Goal: Information Seeking & Learning: Find specific fact

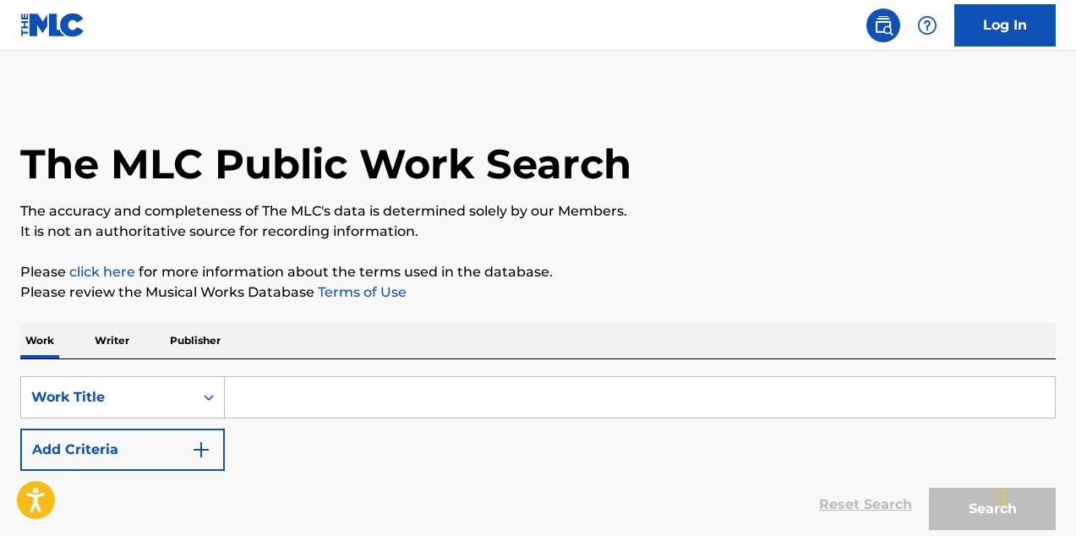
scroll to position [145, 0]
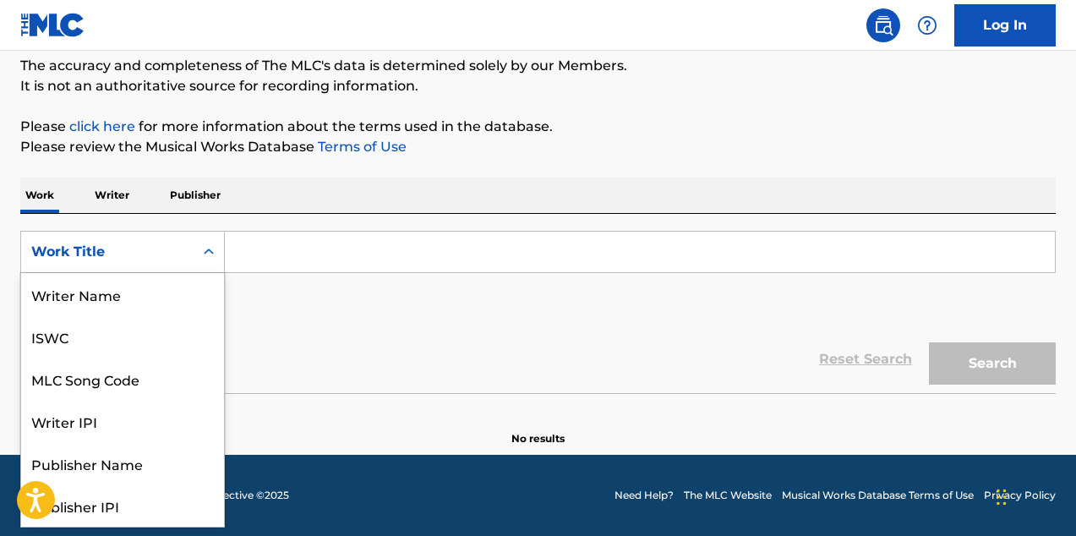
click at [155, 252] on div "Work Title" at bounding box center [107, 252] width 152 height 20
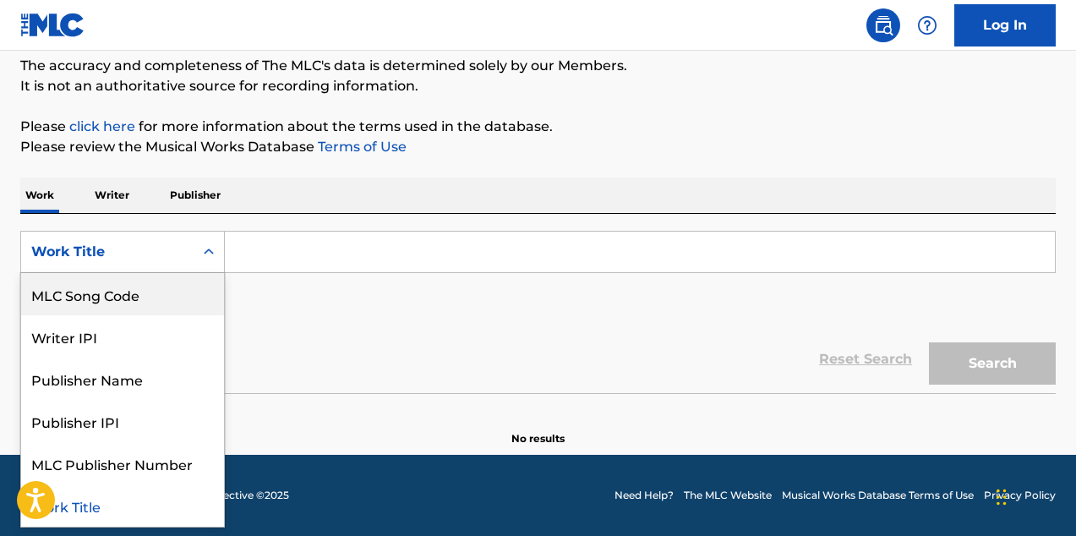
click at [112, 193] on p "Writer" at bounding box center [112, 196] width 45 height 36
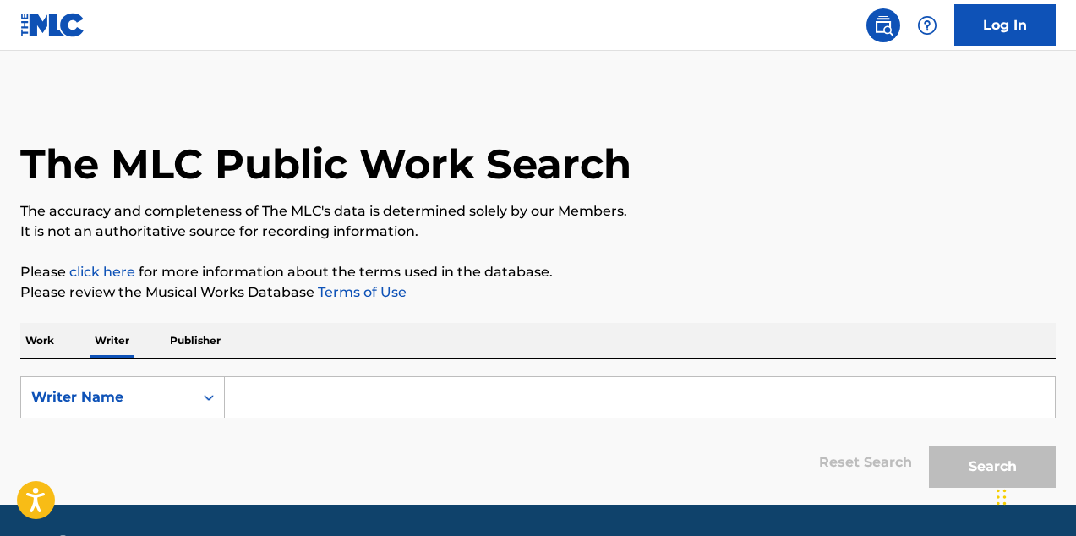
click at [323, 394] on input "Search Form" at bounding box center [640, 397] width 830 height 41
paste input "[PERSON_NAME]"
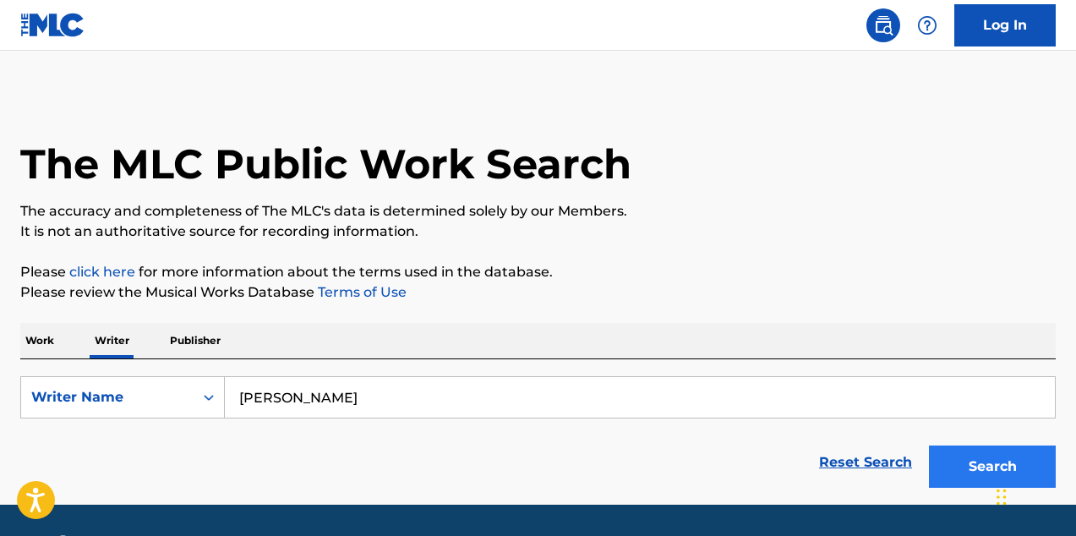
type input "[PERSON_NAME]"
click at [991, 474] on button "Search" at bounding box center [992, 467] width 127 height 42
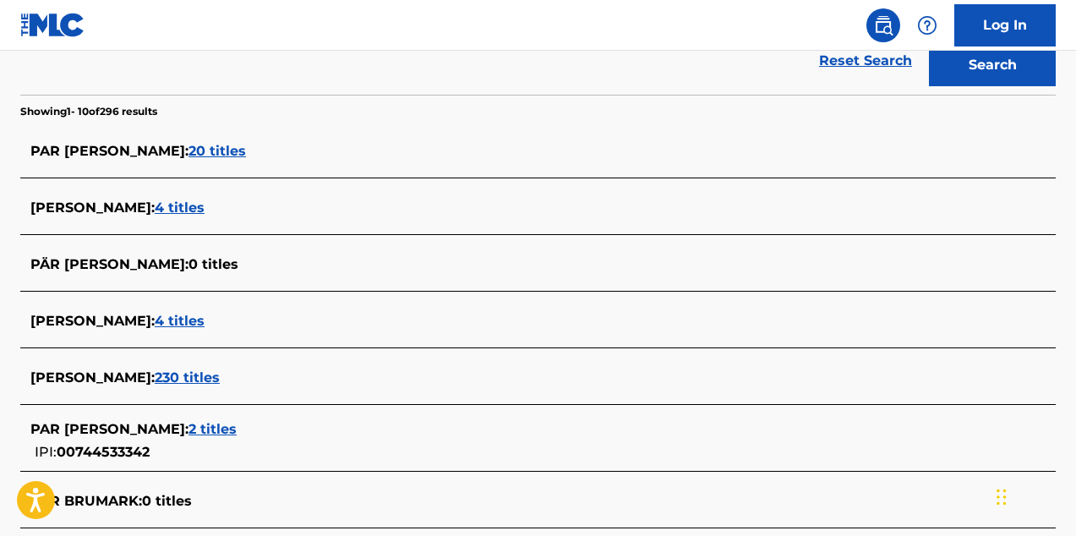
scroll to position [410, 0]
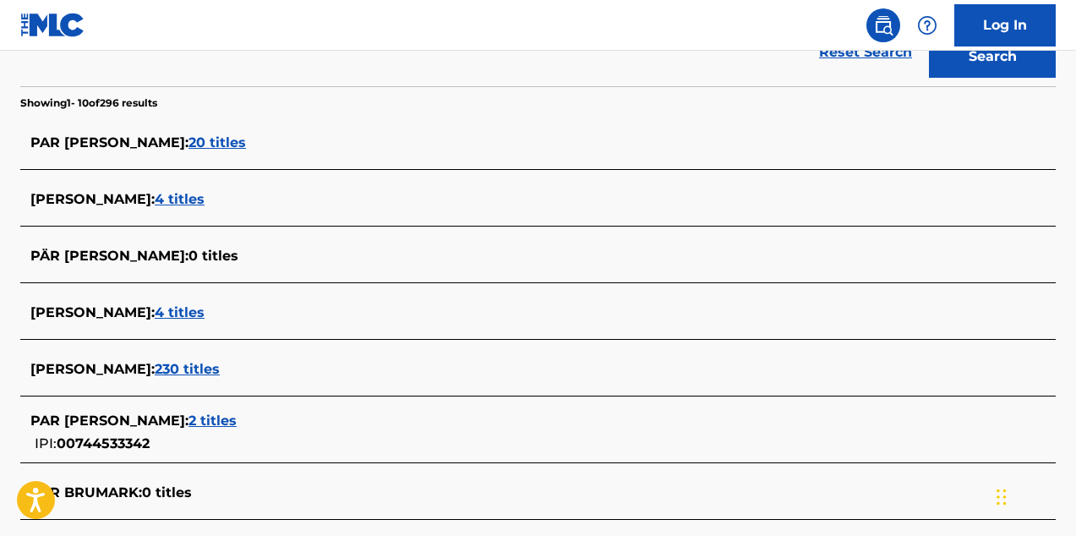
click at [189, 146] on span "20 titles" at bounding box center [218, 142] width 58 height 16
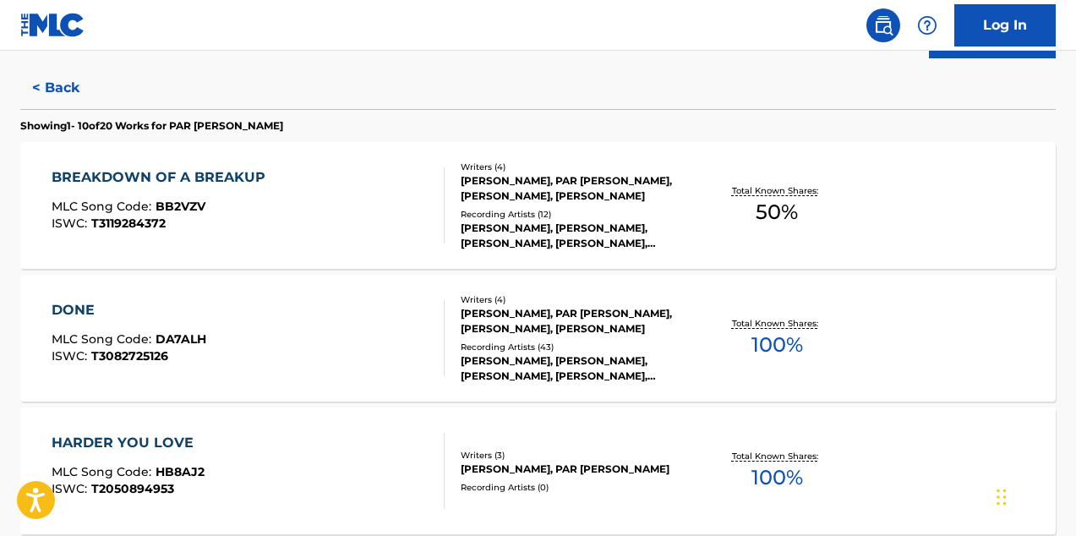
scroll to position [430, 0]
click at [397, 204] on div "BREAKDOWN OF A BREAKUP MLC Song Code : BB2VZV ISWC : T3119284372" at bounding box center [249, 205] width 394 height 76
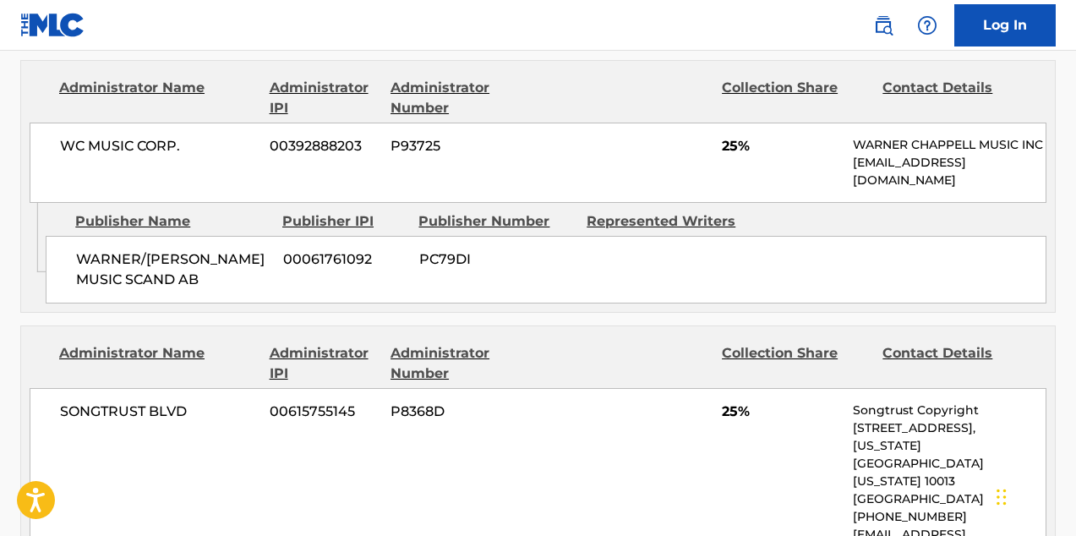
scroll to position [857, 0]
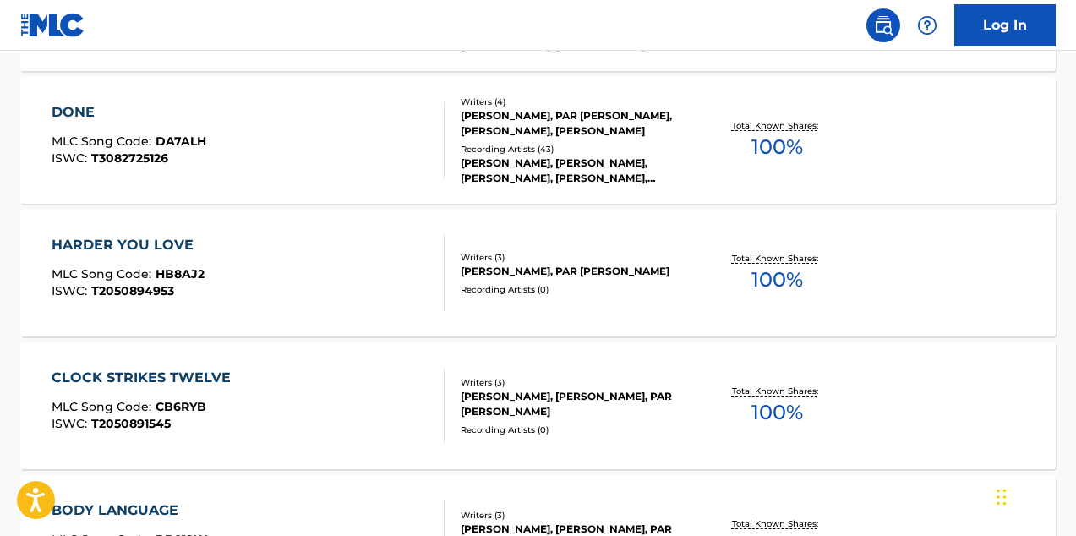
scroll to position [1534, 0]
